Goal: Transaction & Acquisition: Purchase product/service

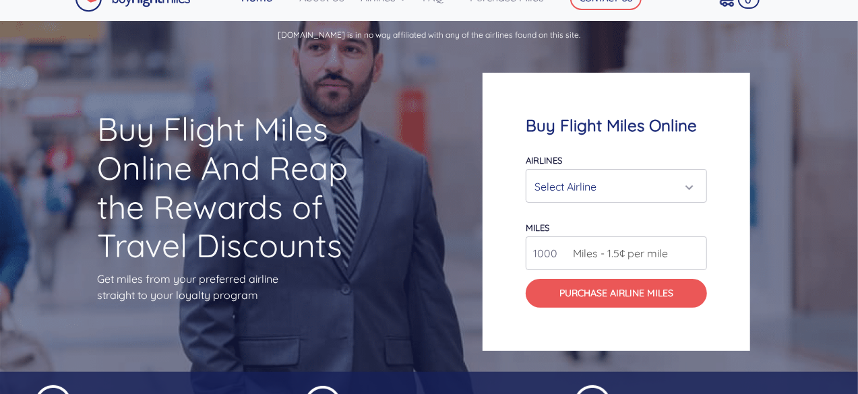
scroll to position [24, 0]
click at [559, 179] on div "Select Airline" at bounding box center [612, 187] width 156 height 26
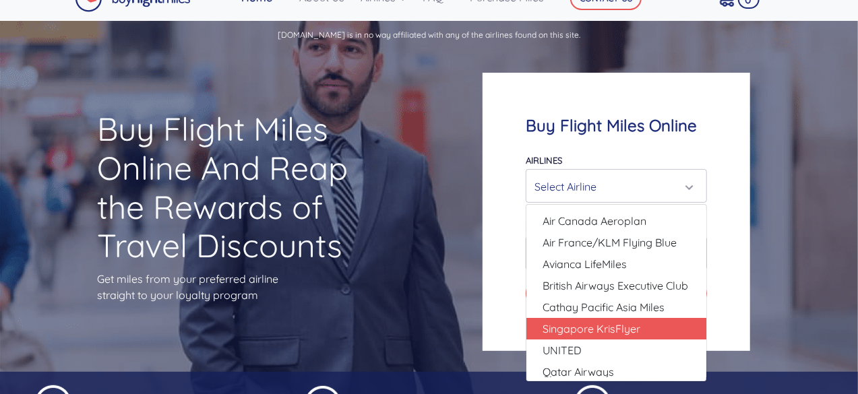
select select "Singapore KrisFlyer"
type input "80000"
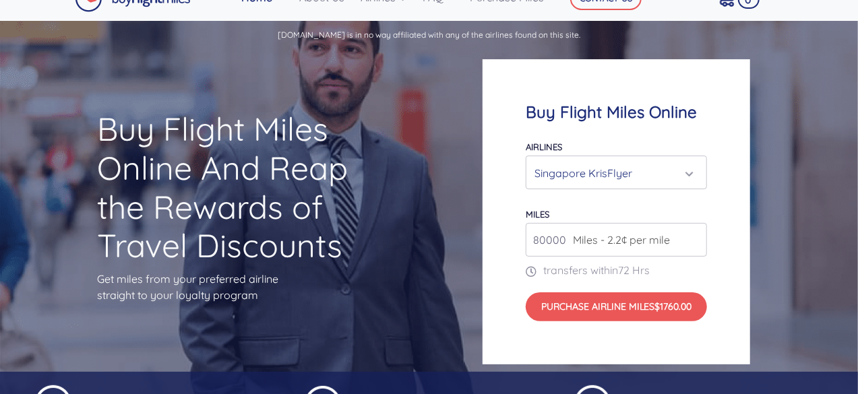
drag, startPoint x: 567, startPoint y: 241, endPoint x: 548, endPoint y: 242, distance: 18.9
click at [548, 242] on div "80000 Miles - 2.2¢ per mile" at bounding box center [616, 240] width 181 height 34
click at [557, 242] on input "80000" at bounding box center [616, 240] width 181 height 34
click at [557, 242] on input "number" at bounding box center [616, 240] width 181 height 34
click at [613, 251] on input "20000" at bounding box center [616, 240] width 181 height 34
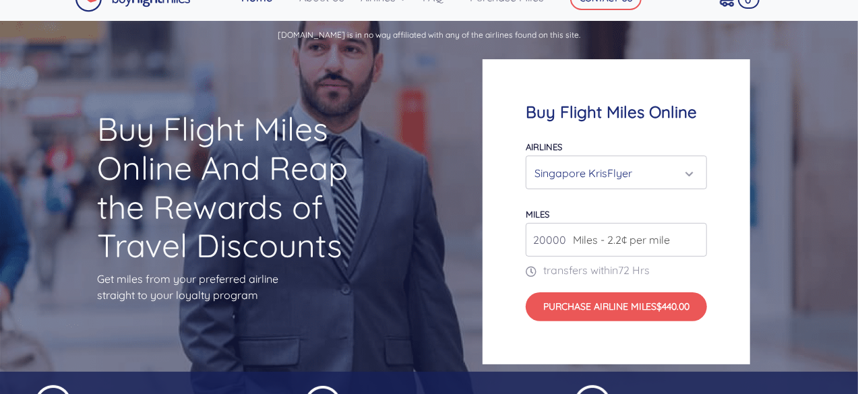
click at [681, 240] on input "20000" at bounding box center [616, 240] width 181 height 34
type input "20000"
click at [696, 242] on input "20000" at bounding box center [616, 240] width 181 height 34
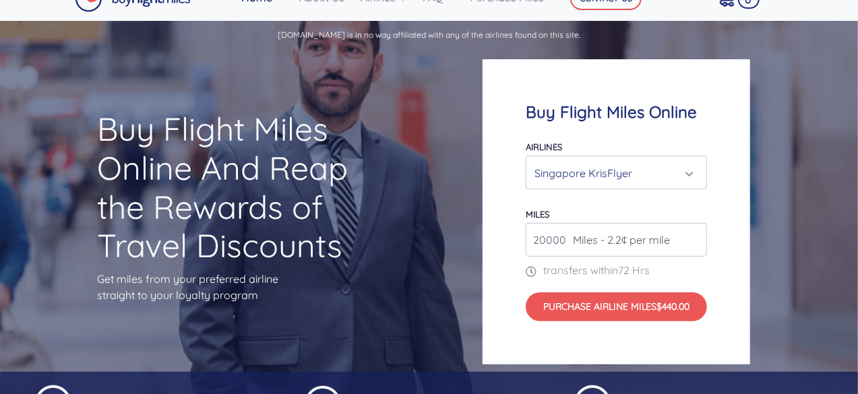
click at [696, 242] on input "20000" at bounding box center [616, 240] width 181 height 34
drag, startPoint x: 696, startPoint y: 242, endPoint x: 656, endPoint y: 241, distance: 39.8
click at [656, 241] on input "20000" at bounding box center [616, 240] width 181 height 34
click at [656, 241] on span "Miles - 2.2¢ per mile" at bounding box center [618, 240] width 104 height 16
drag, startPoint x: 567, startPoint y: 236, endPoint x: 506, endPoint y: 247, distance: 62.4
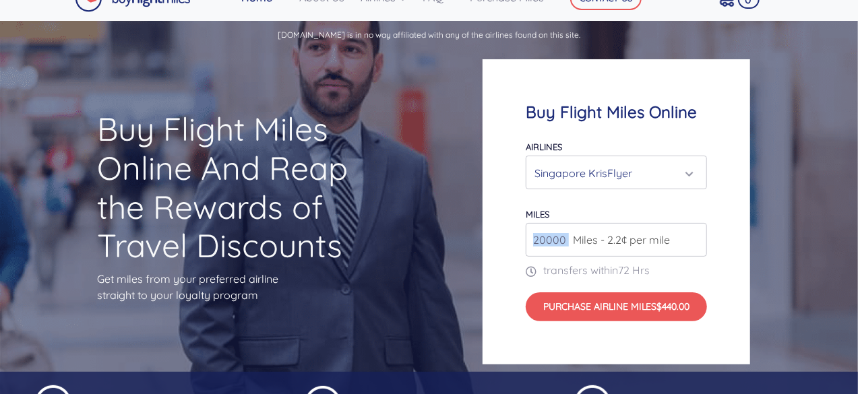
click at [506, 247] on div "Buy Flight Miles Online Airlines Air Canada Aeroplan Air France/KLM Flying Blue…" at bounding box center [616, 211] width 268 height 305
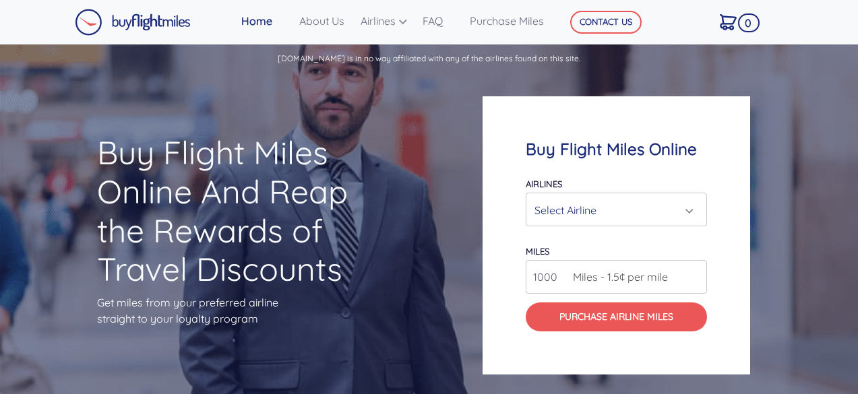
scroll to position [24, 0]
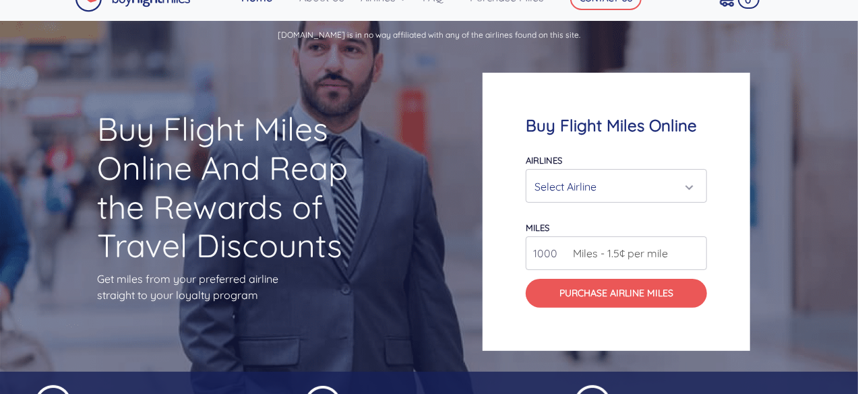
click at [554, 252] on input "1000" at bounding box center [616, 254] width 181 height 34
type input "80000"
click at [557, 174] on div "Select Airline" at bounding box center [612, 187] width 156 height 26
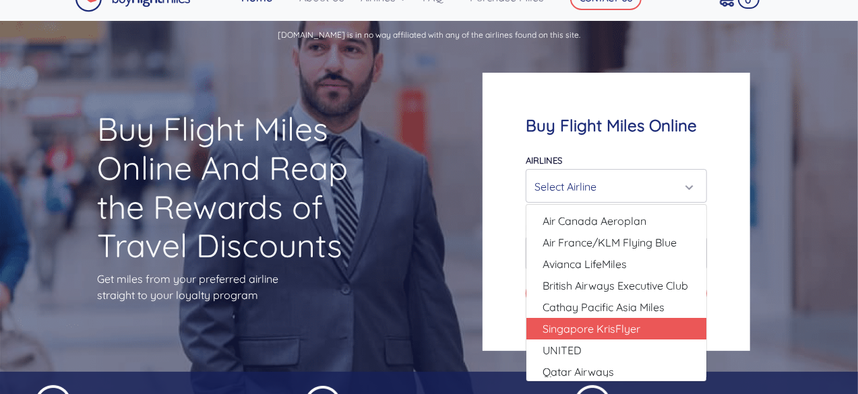
select select "Singapore KrisFlyer"
